Goal: Task Accomplishment & Management: Manage account settings

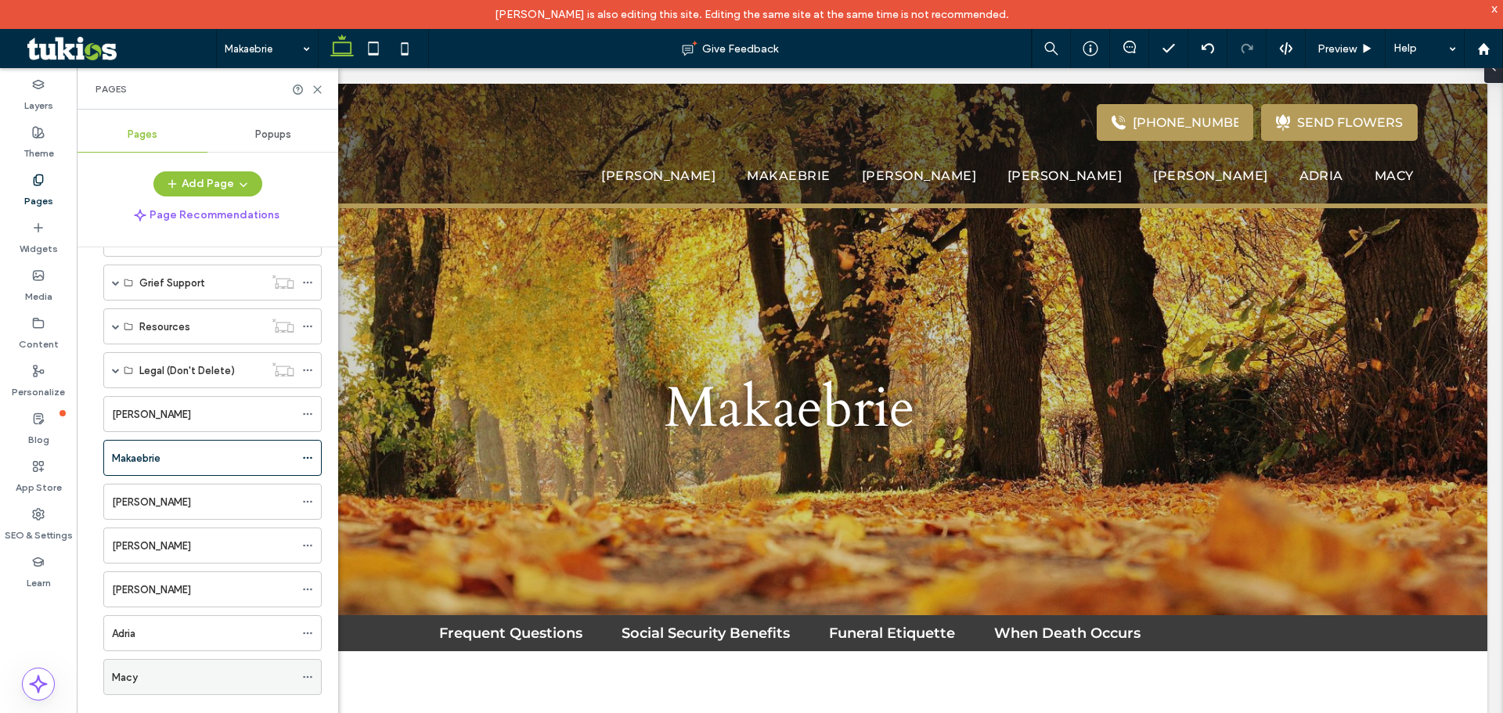
click at [162, 679] on div "Macy" at bounding box center [203, 677] width 182 height 16
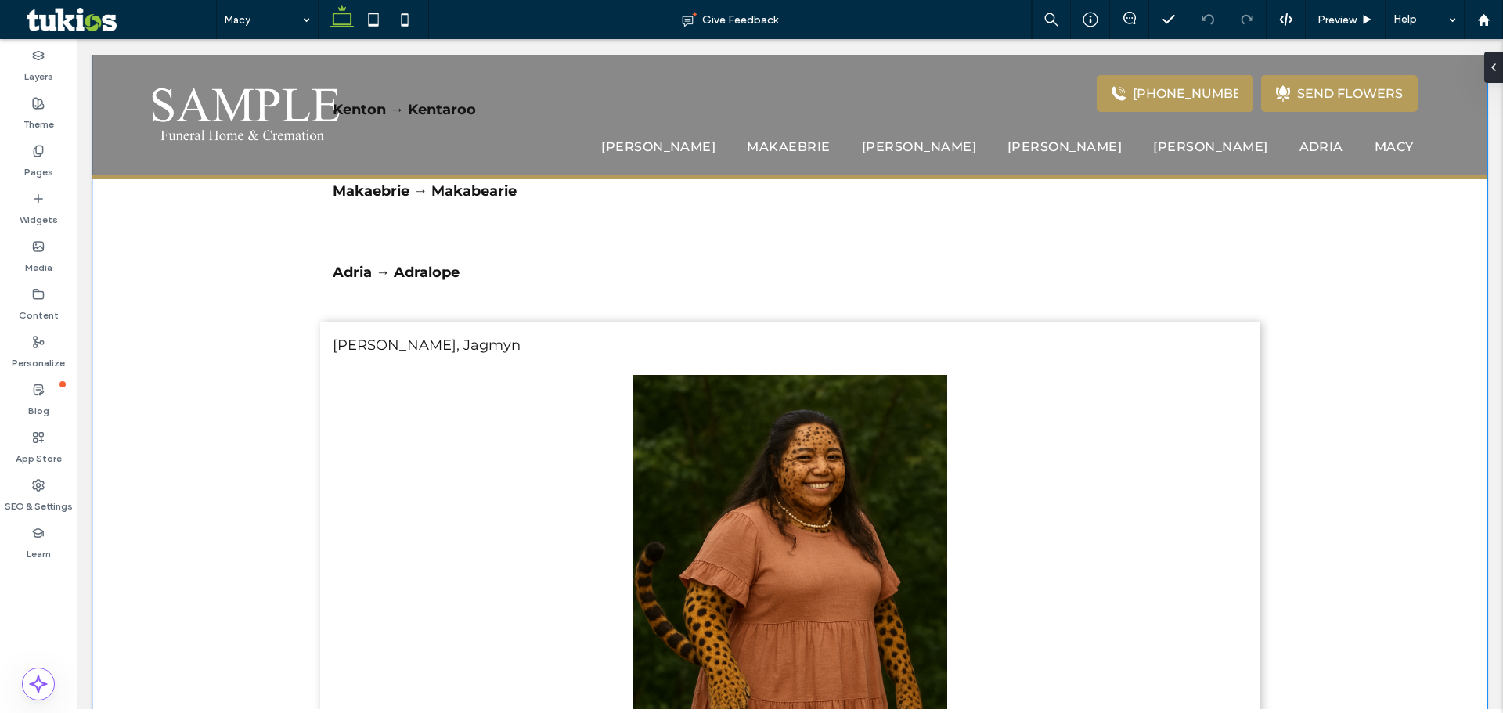
scroll to position [861, 0]
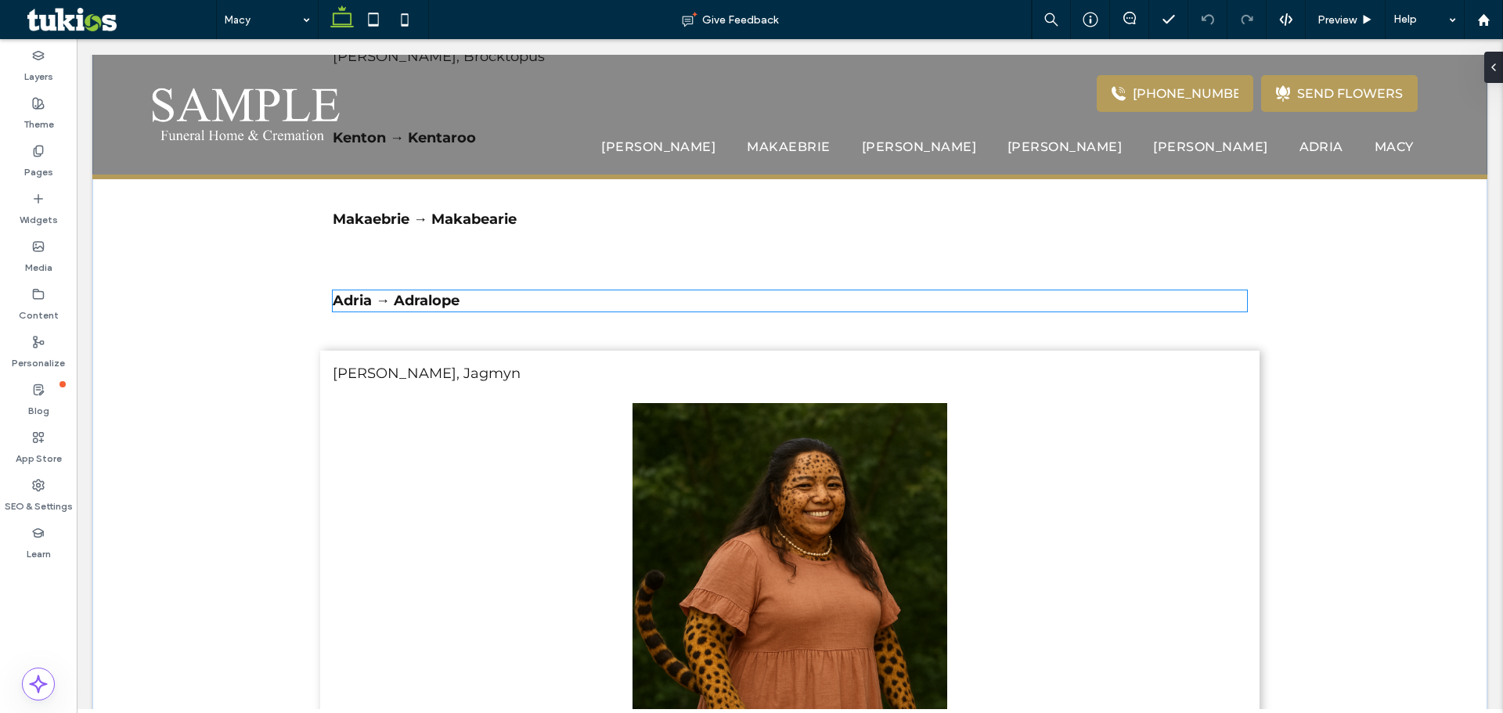
click at [883, 306] on p "Adria → Adralope" at bounding box center [790, 300] width 914 height 21
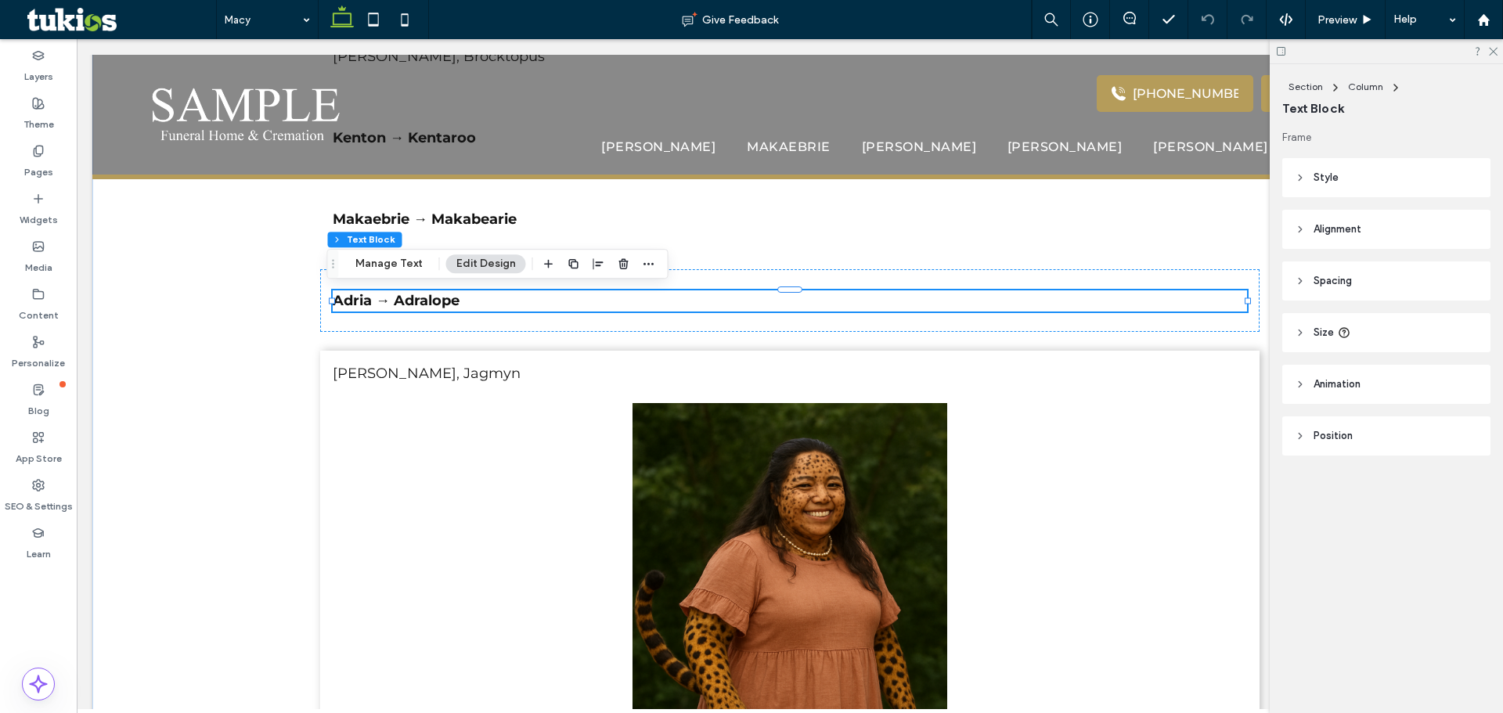
click at [1501, 49] on div at bounding box center [1386, 51] width 233 height 24
click at [1496, 49] on use at bounding box center [1493, 52] width 9 height 9
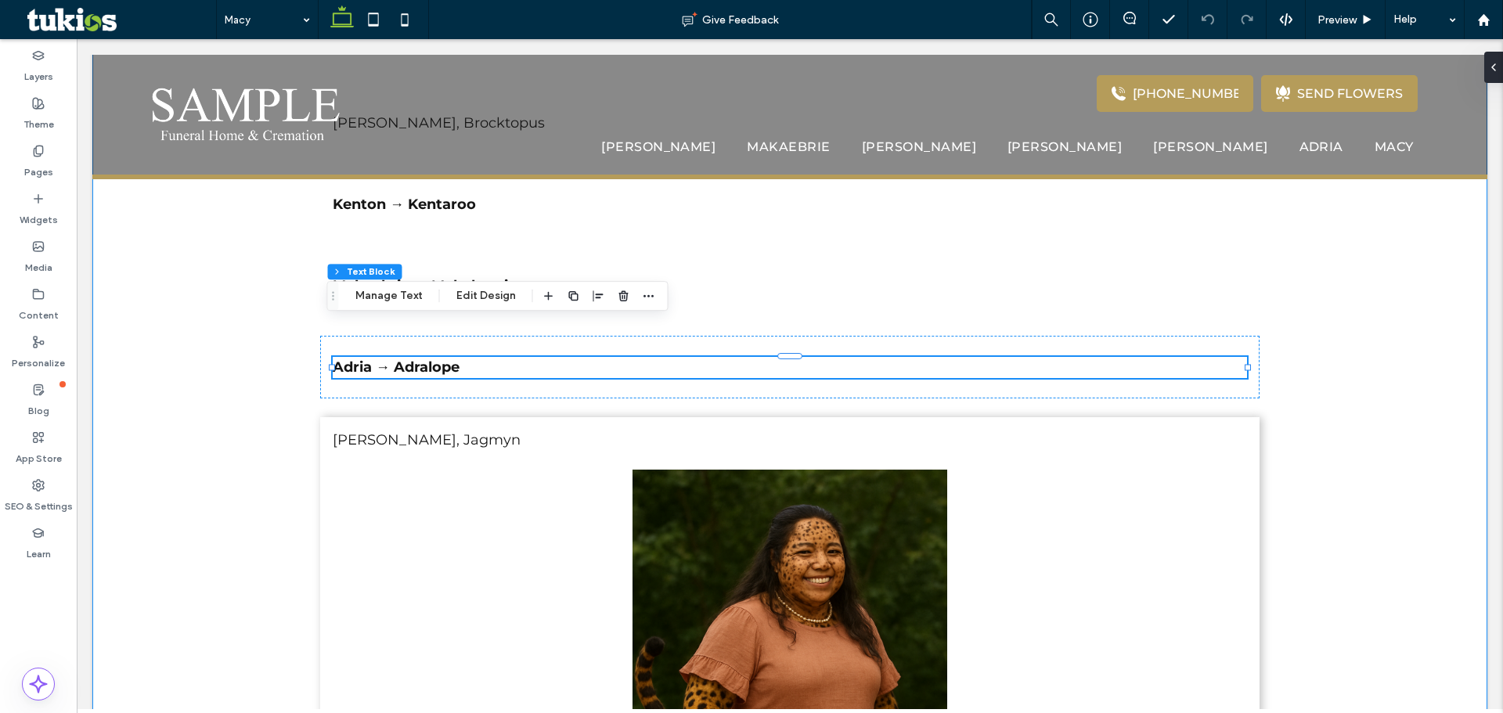
scroll to position [704, 0]
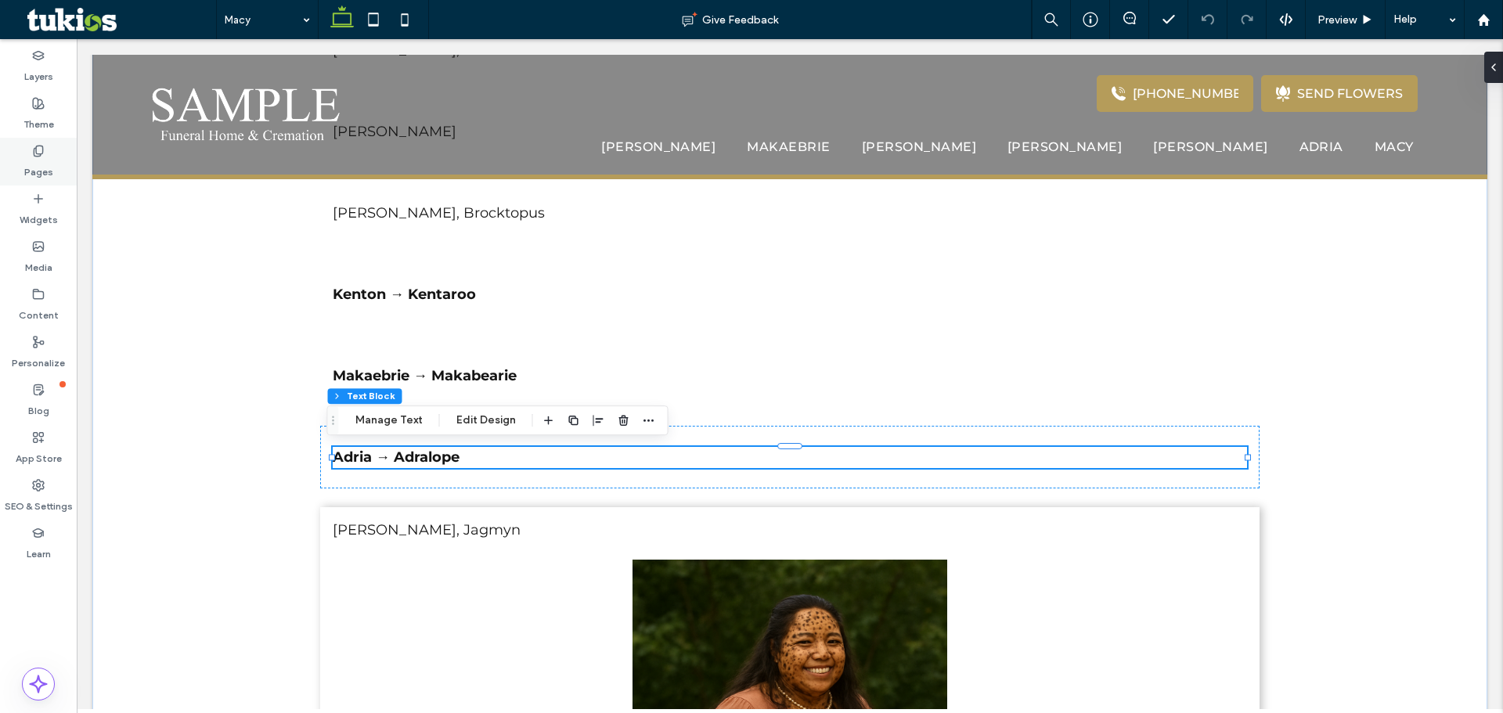
click at [29, 178] on label "Pages" at bounding box center [38, 168] width 29 height 22
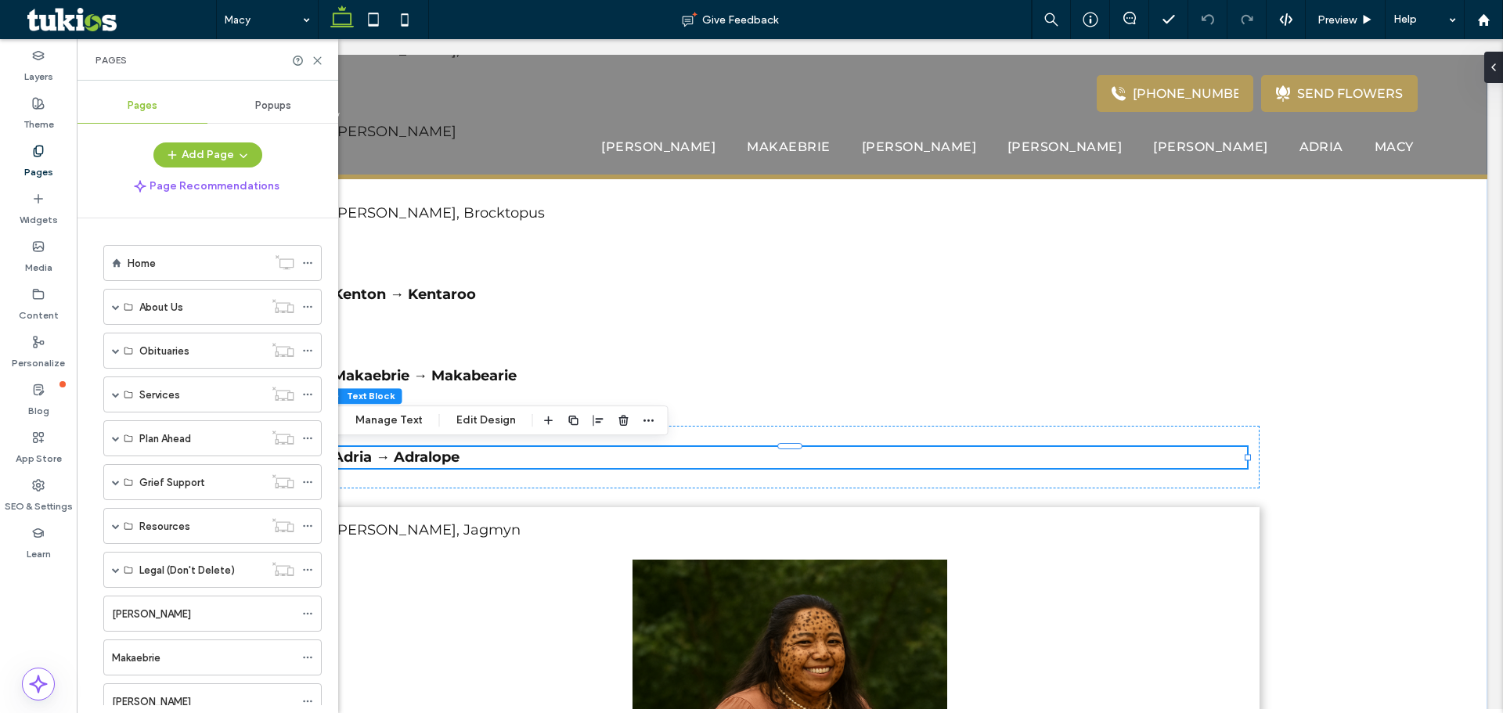
click at [175, 666] on div "Makaebrie" at bounding box center [203, 657] width 182 height 34
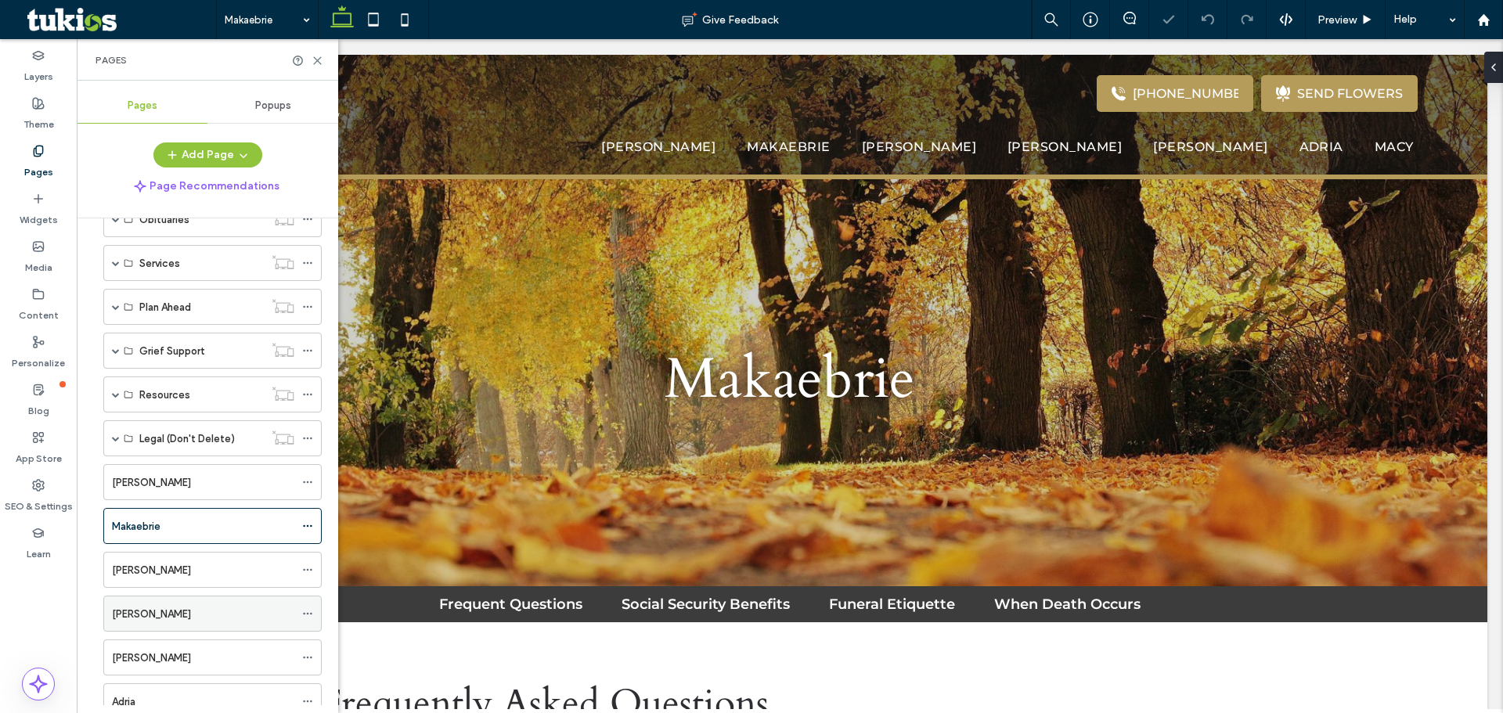
scroll to position [229, 0]
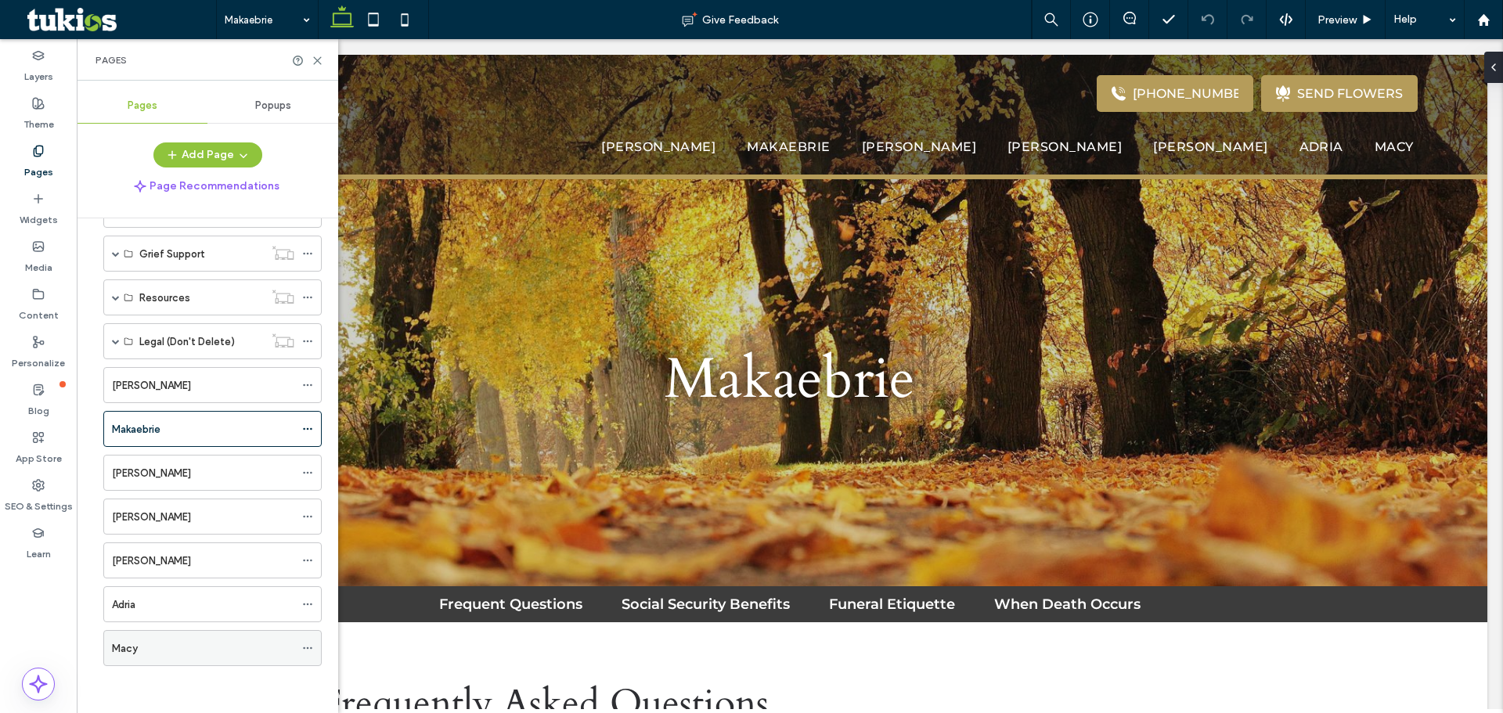
click at [179, 642] on div "Macy" at bounding box center [203, 648] width 182 height 16
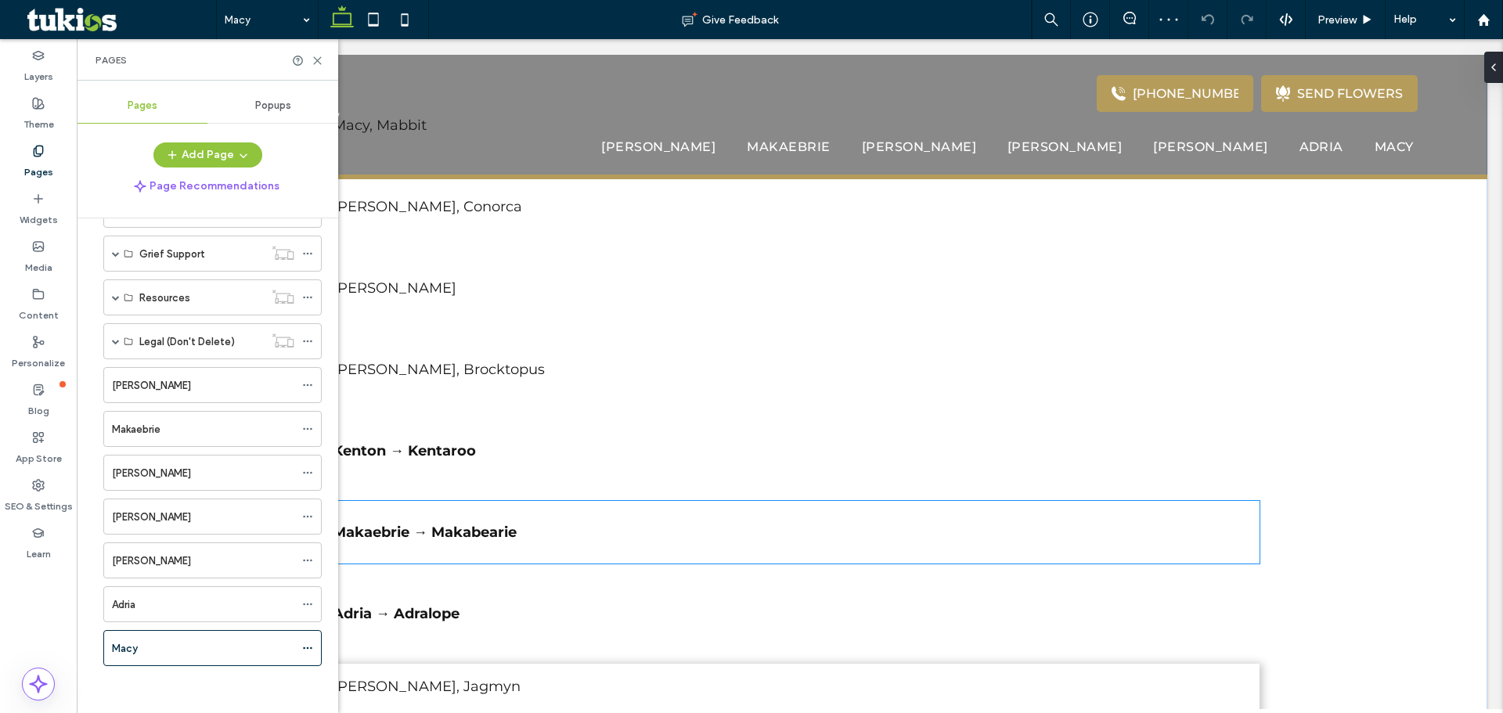
scroll to position [470, 0]
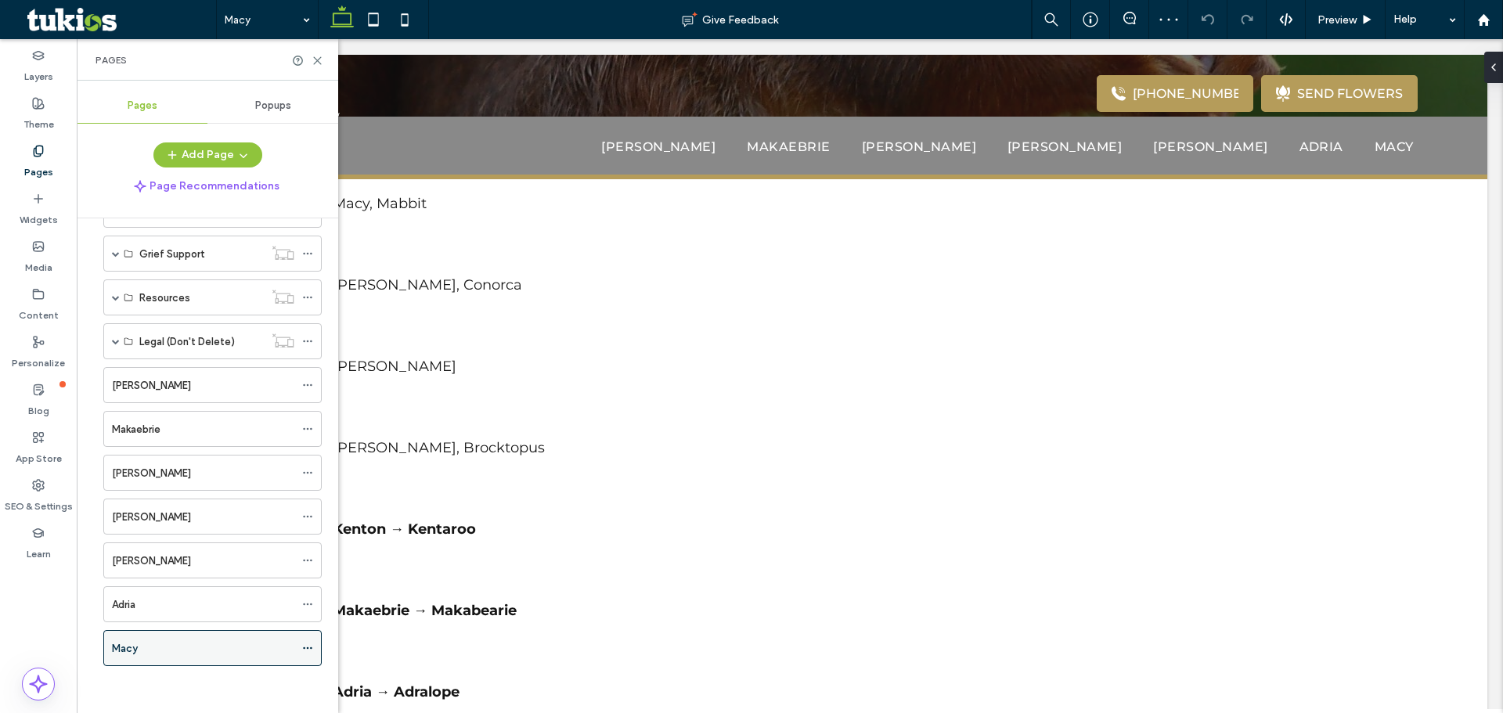
click at [308, 650] on icon at bounding box center [307, 648] width 11 height 11
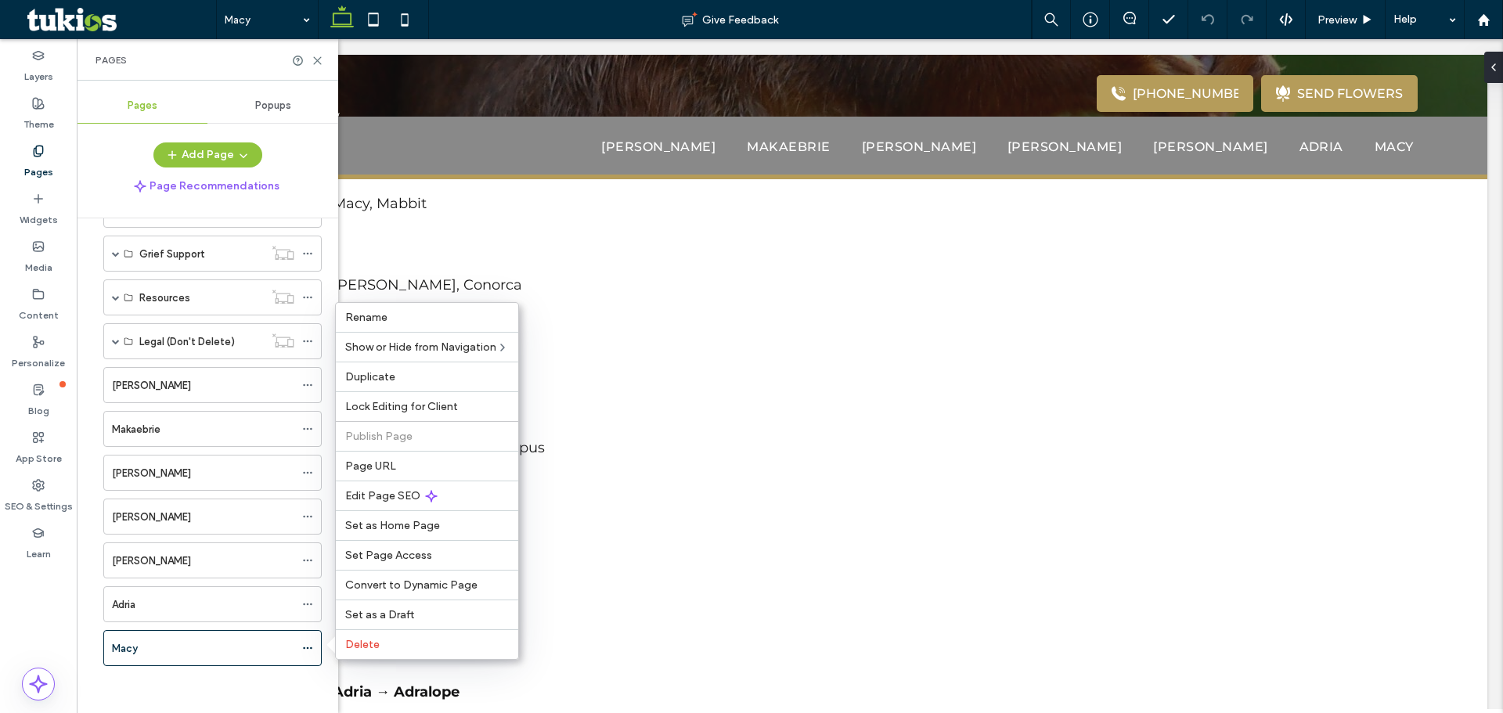
click at [290, 681] on div "Home About Us About Us Our Staff Our Location Testimonials Why Choose Us Contac…" at bounding box center [203, 347] width 238 height 676
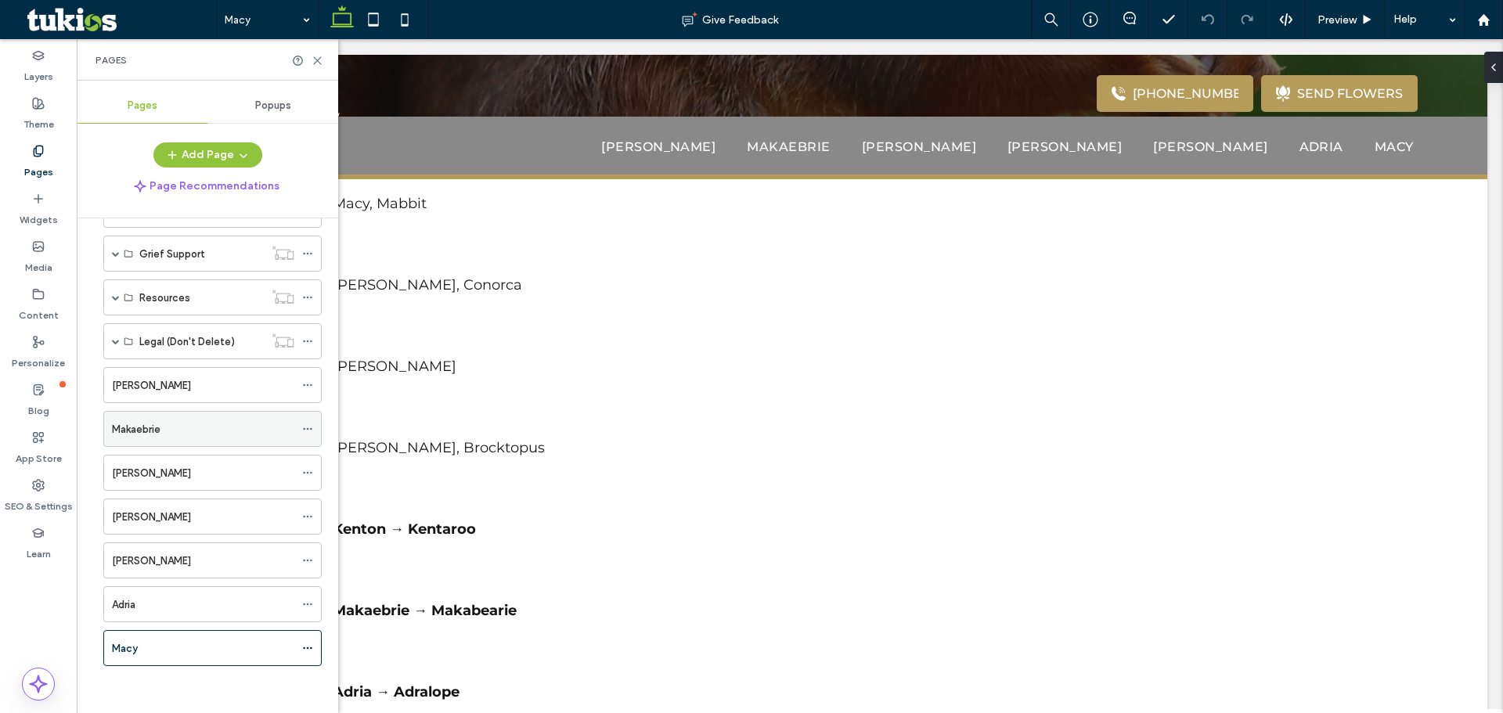
click at [210, 427] on div "Makaebrie" at bounding box center [203, 429] width 182 height 16
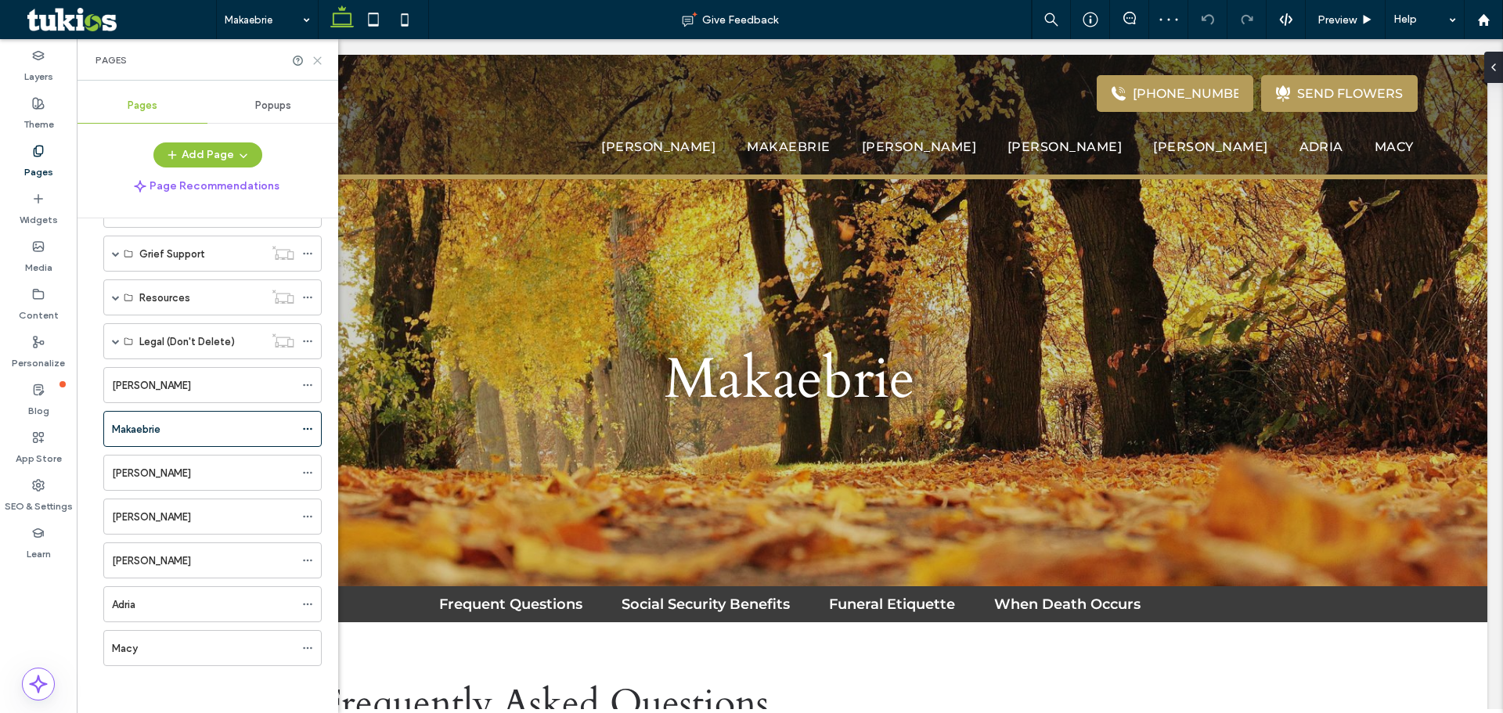
click at [314, 61] on icon at bounding box center [318, 61] width 12 height 12
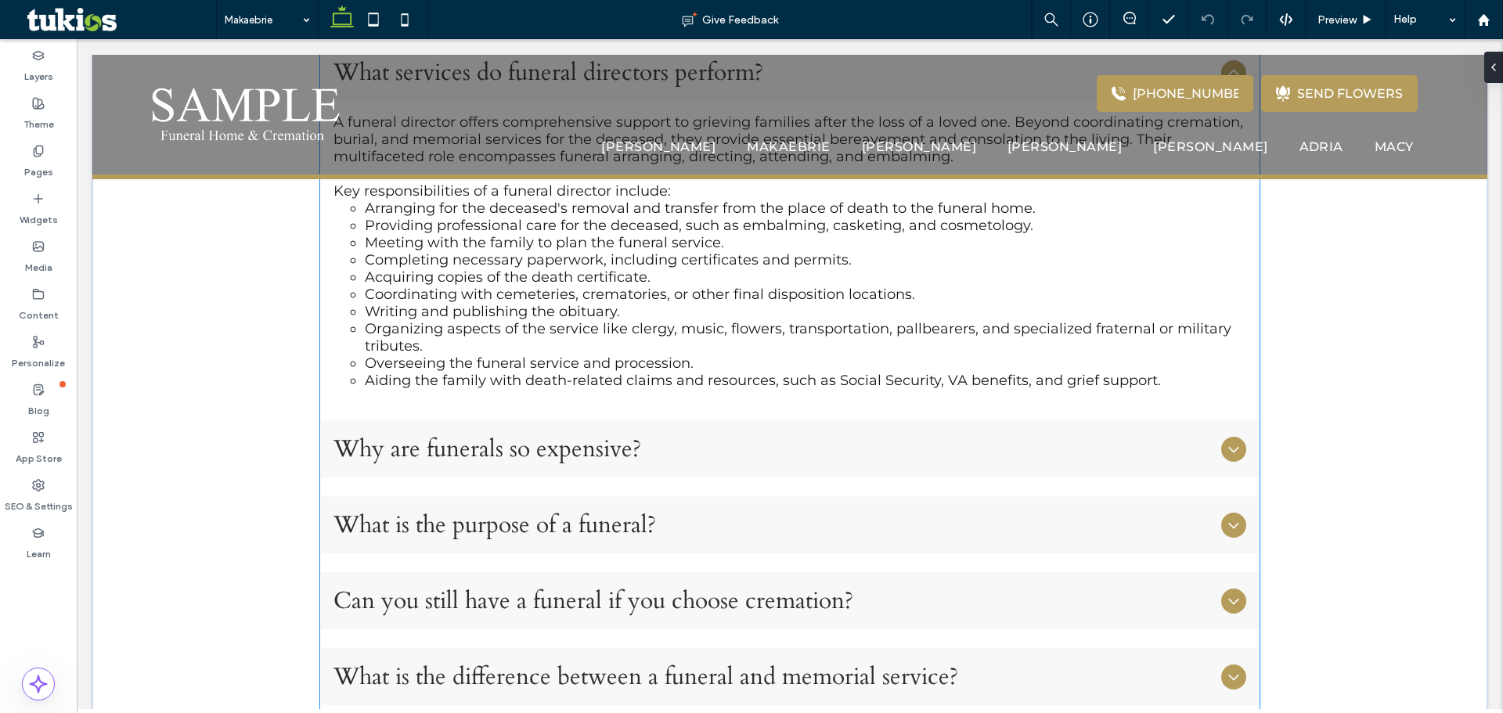
scroll to position [730, 0]
